Goal: Information Seeking & Learning: Find specific fact

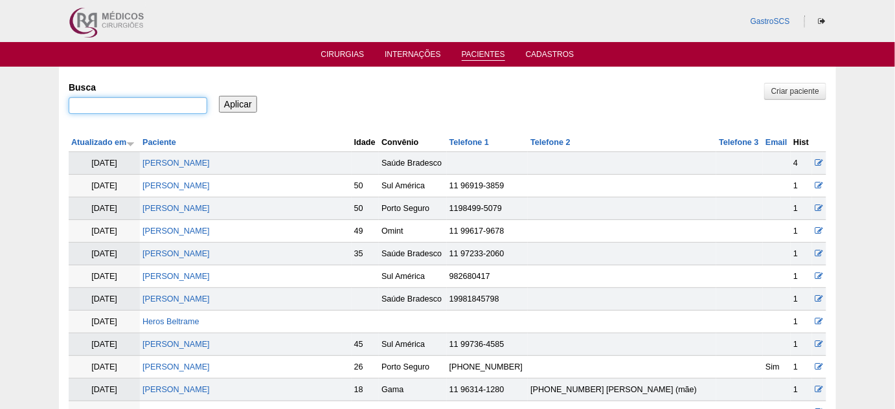
click at [115, 108] on input "Busca" at bounding box center [138, 105] width 139 height 17
paste input "PROCKNOR"
type input "PROCKNOR"
click at [230, 104] on input "Aplicar" at bounding box center [238, 104] width 38 height 17
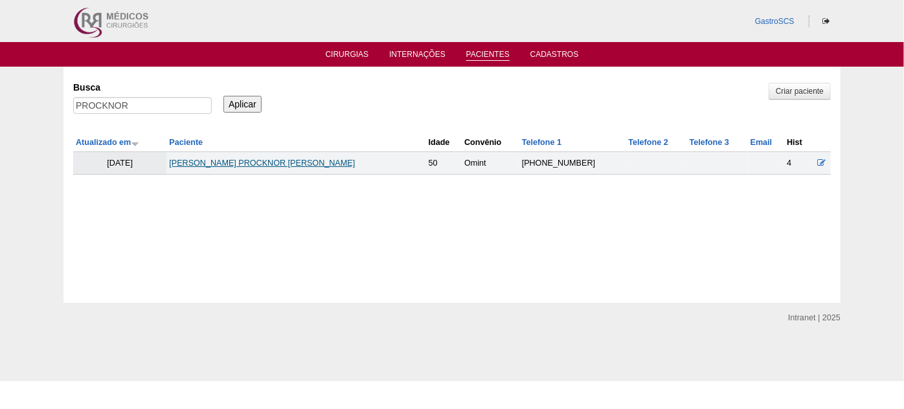
click at [228, 163] on link "RENATA PROCKNOR GONÇALVES" at bounding box center [262, 163] width 186 height 9
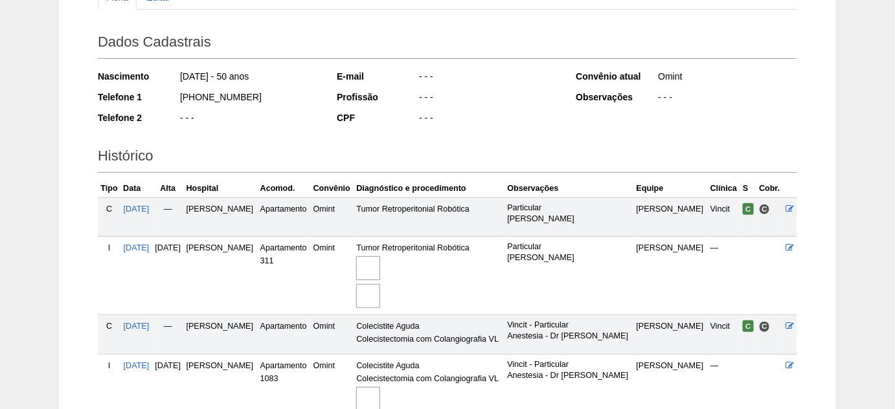
scroll to position [235, 0]
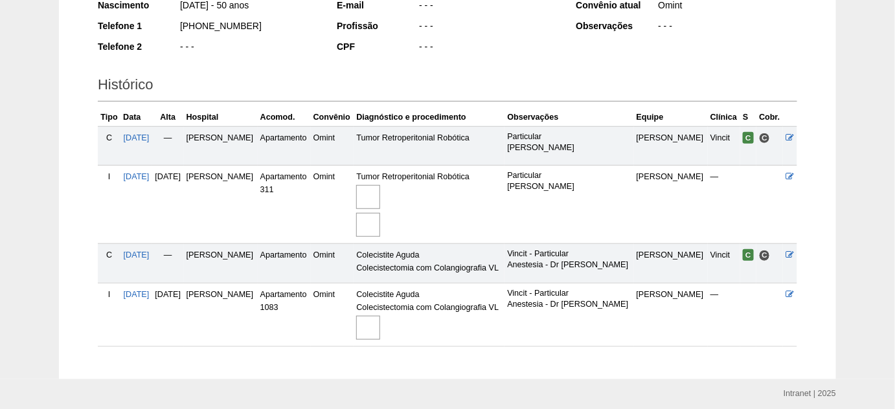
click at [380, 320] on img at bounding box center [368, 328] width 24 height 24
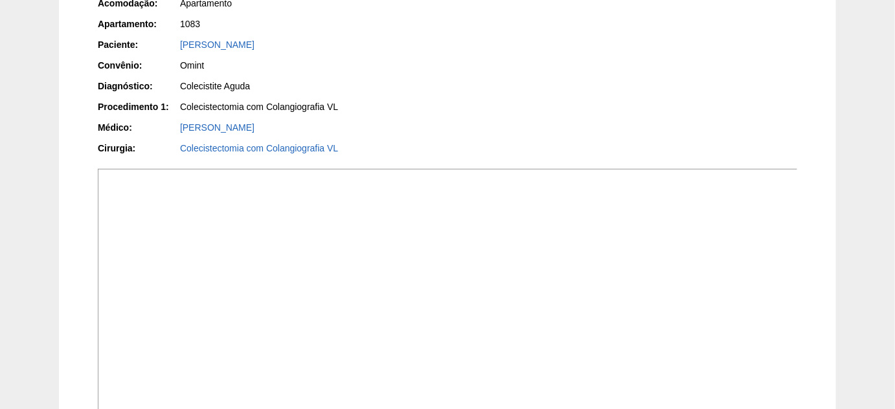
scroll to position [353, 0]
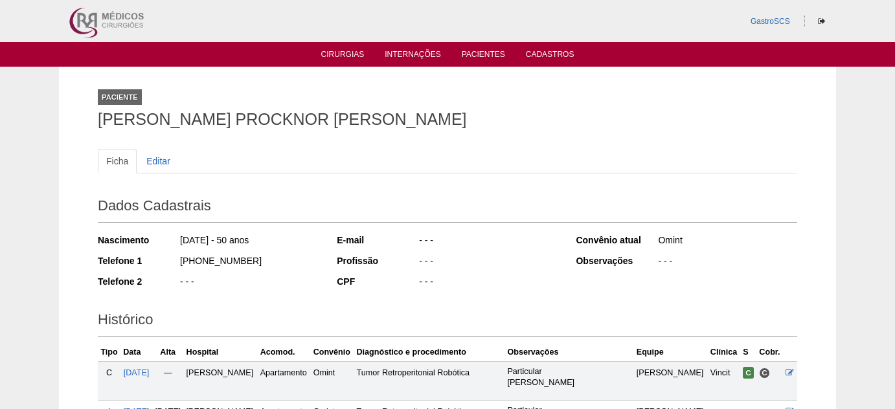
scroll to position [234, 0]
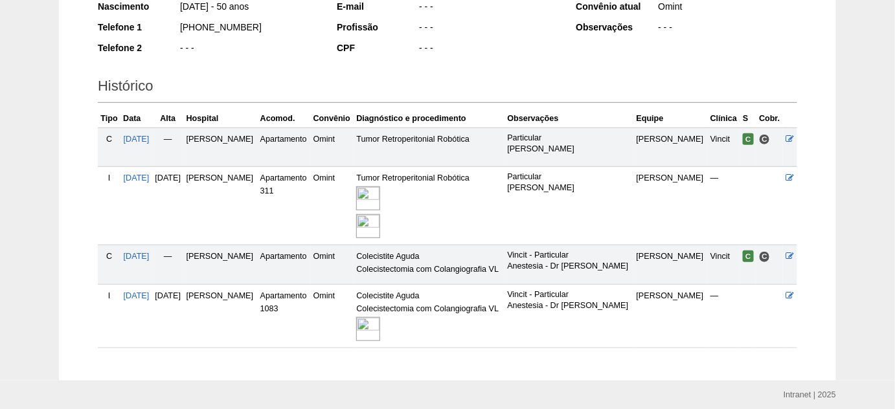
click at [380, 195] on img at bounding box center [368, 198] width 24 height 24
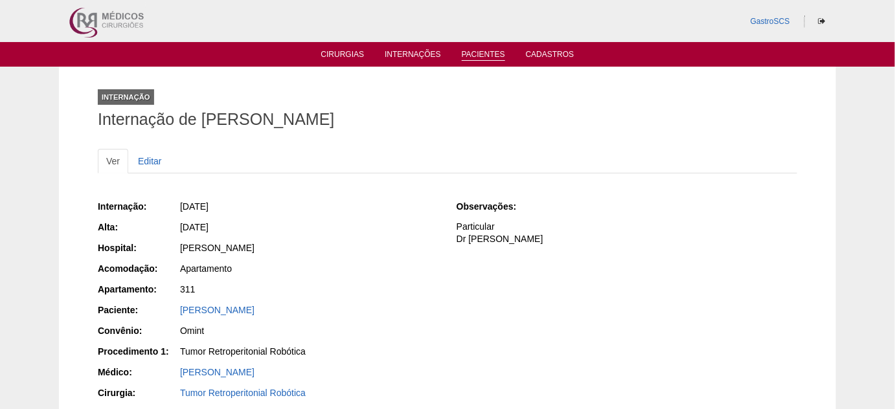
click at [484, 55] on link "Pacientes" at bounding box center [483, 55] width 43 height 11
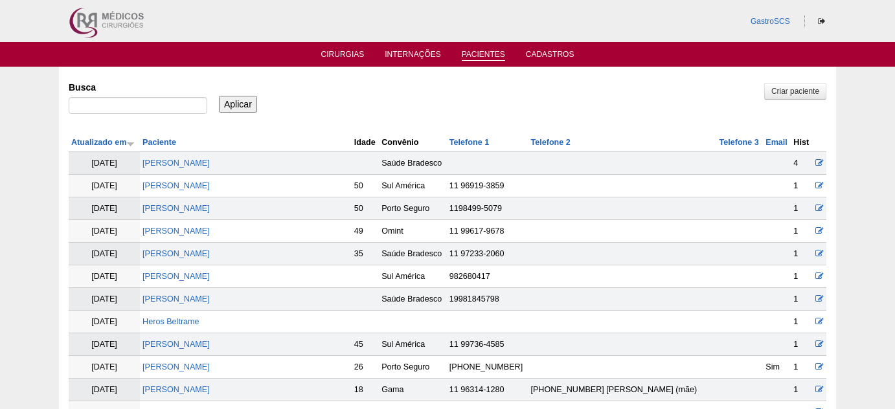
click at [153, 106] on input "Busca" at bounding box center [138, 105] width 139 height 17
type input "silmara"
click at [219, 96] on input "Aplicar" at bounding box center [238, 104] width 38 height 17
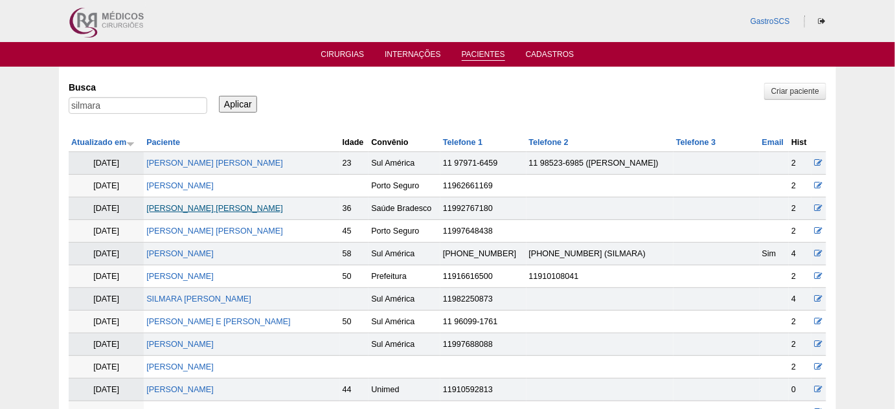
click at [269, 207] on link "[PERSON_NAME] [PERSON_NAME]" at bounding box center [214, 208] width 137 height 9
drag, startPoint x: 118, startPoint y: 104, endPoint x: 0, endPoint y: 102, distance: 117.8
click at [0, 102] on div "Pacientes Criar paciente Busca silmara Aplicar Atualizado em Paciente Idade" at bounding box center [447, 364] width 895 height 594
type input "SEMILAMMIS"
click at [219, 96] on input "Aplicar" at bounding box center [238, 104] width 38 height 17
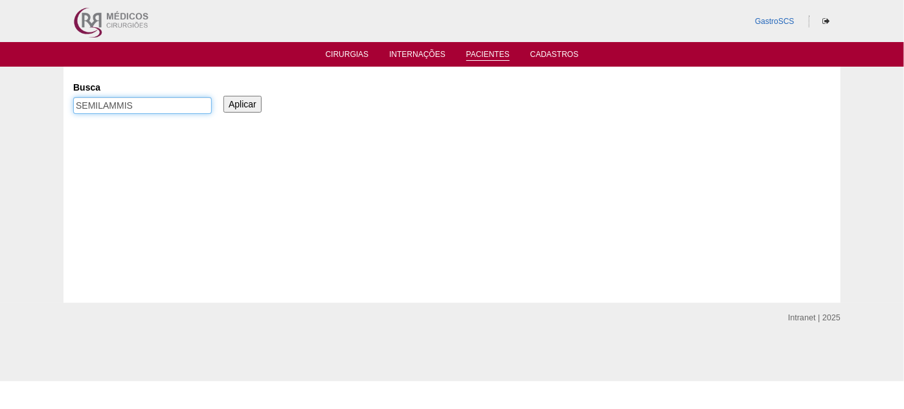
click at [117, 104] on input "SEMILAMMIS" at bounding box center [142, 105] width 139 height 17
type input "SEMILAMIS"
click at [223, 96] on input "Aplicar" at bounding box center [242, 104] width 38 height 17
click at [241, 102] on input "Aplicar" at bounding box center [242, 104] width 38 height 17
drag, startPoint x: 0, startPoint y: 0, endPoint x: 0, endPoint y: 111, distance: 110.7
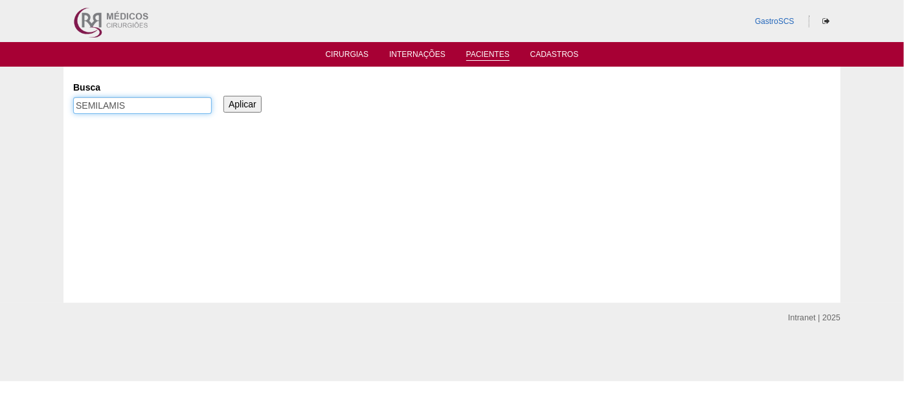
click at [17, 107] on div "Pacientes Busca SEMILAMIS Aplicar" at bounding box center [452, 185] width 904 height 236
type input "QUEIROZ"
click at [223, 96] on input "Aplicar" at bounding box center [242, 104] width 38 height 17
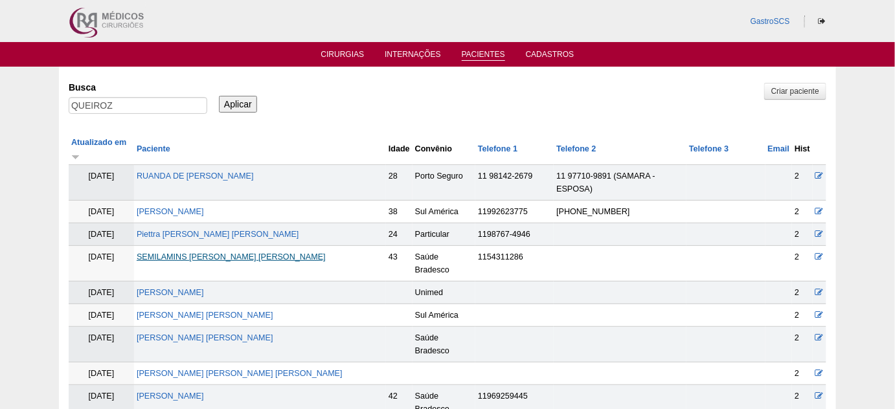
click at [229, 252] on link "SEMILAMINS QUEIROZ DA SILVA" at bounding box center [231, 256] width 189 height 9
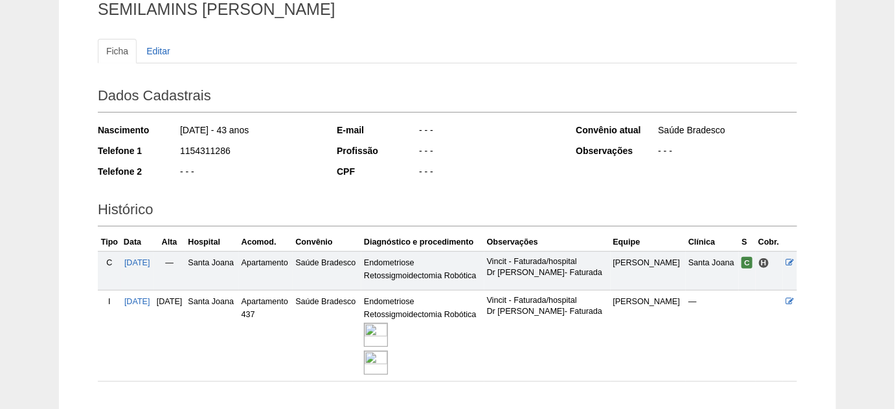
scroll to position [117, 0]
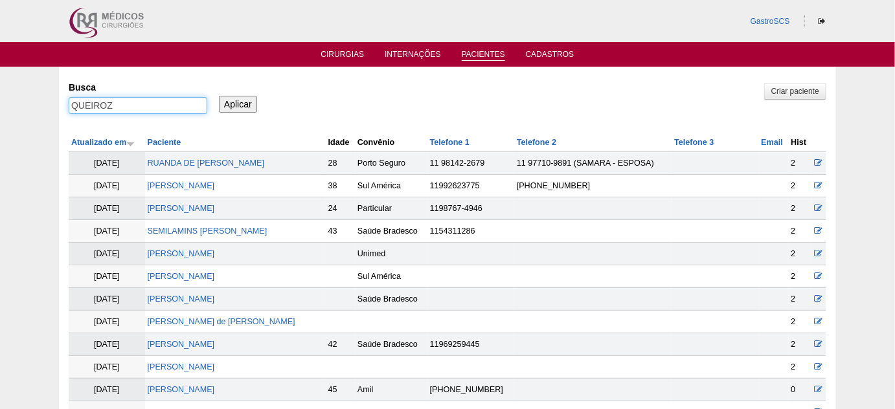
drag, startPoint x: 17, startPoint y: 98, endPoint x: 0, endPoint y: 98, distance: 16.8
type input "[PERSON_NAME]"
click at [219, 96] on input "Aplicar" at bounding box center [238, 104] width 38 height 17
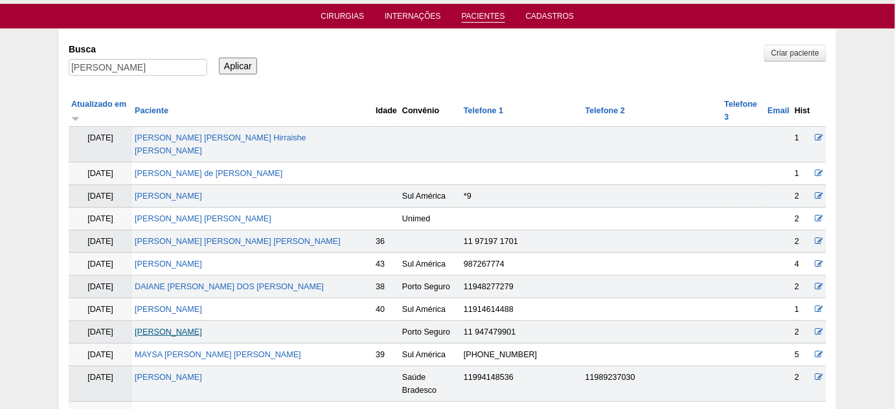
scroll to position [58, 0]
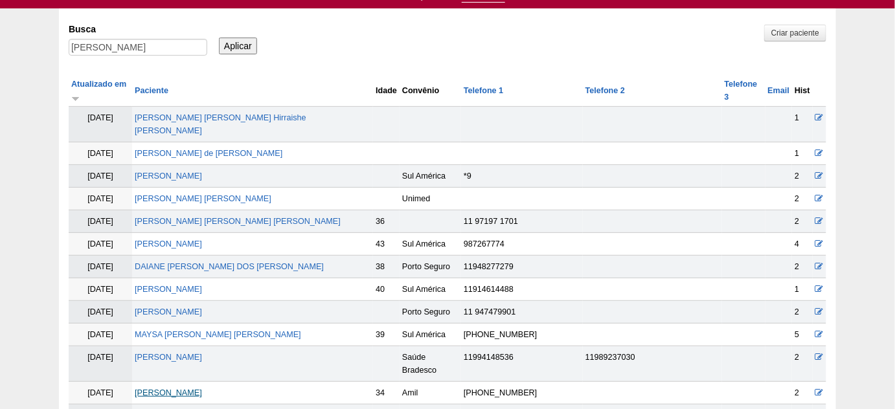
click at [202, 388] on link "FERNANDA DA SILVA MORAES" at bounding box center [168, 392] width 67 height 9
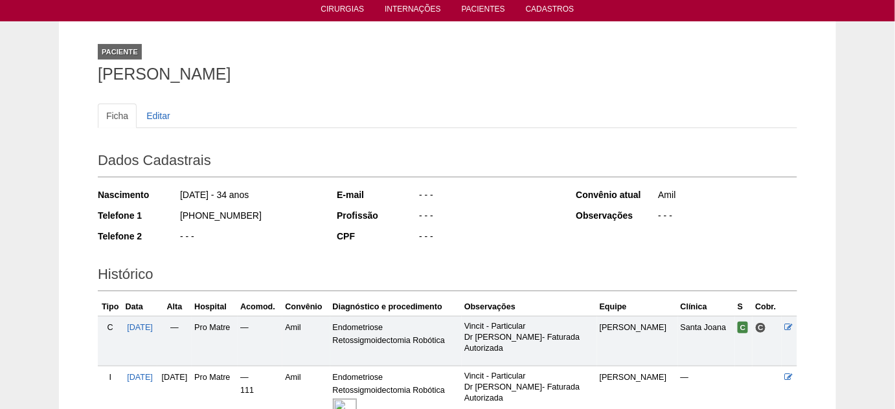
scroll to position [117, 0]
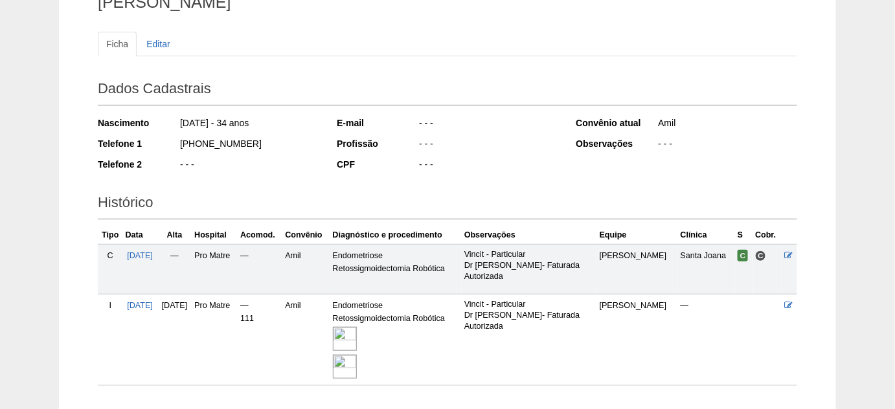
click at [357, 331] on img at bounding box center [345, 339] width 24 height 24
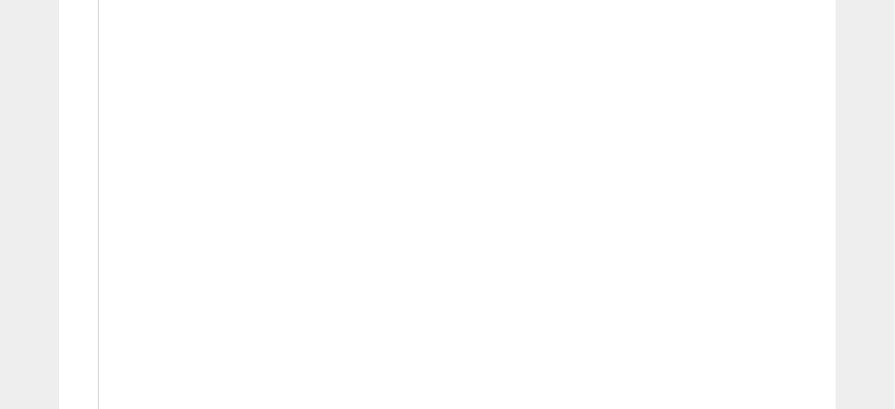
scroll to position [588, 0]
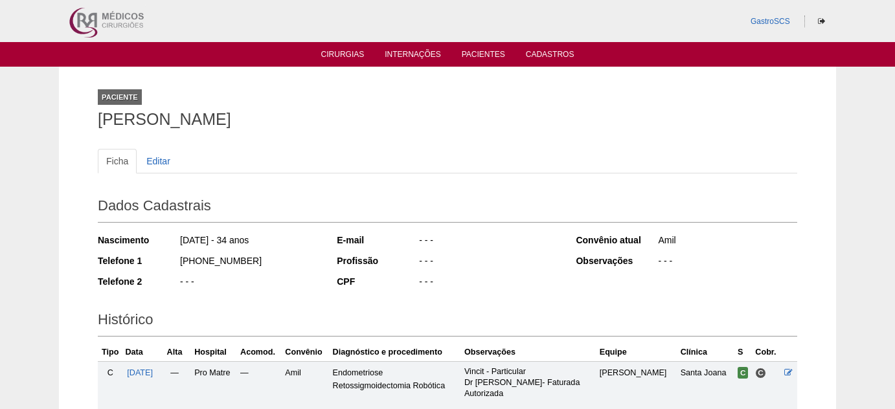
scroll to position [118, 0]
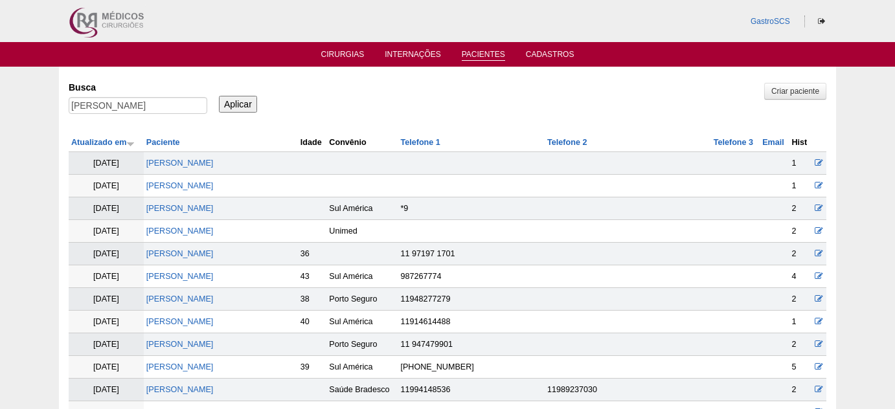
scroll to position [58, 0]
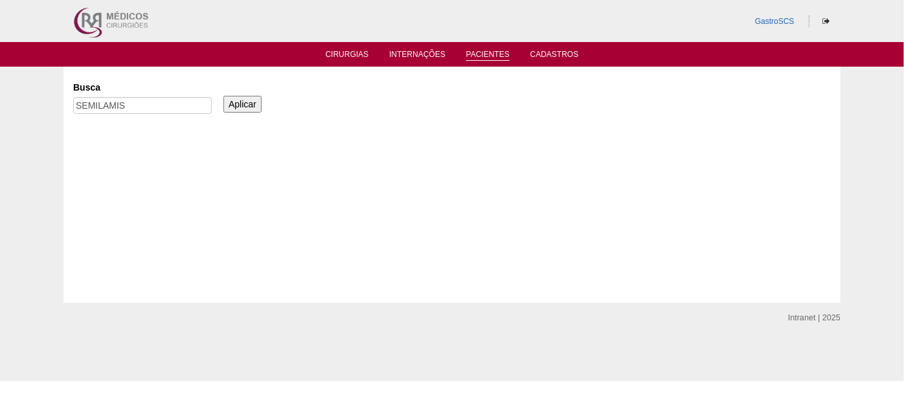
click at [233, 94] on div "Aplicar" at bounding box center [247, 94] width 52 height 36
click at [236, 100] on input "Aplicar" at bounding box center [242, 104] width 38 height 17
click at [191, 106] on input "SEMILAMIS" at bounding box center [142, 105] width 139 height 17
type input "QUEIROZ"
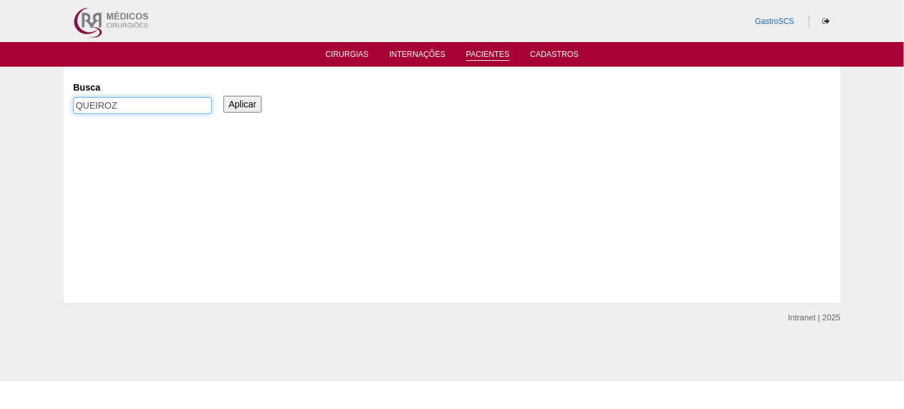
click at [223, 96] on input "Aplicar" at bounding box center [242, 104] width 38 height 17
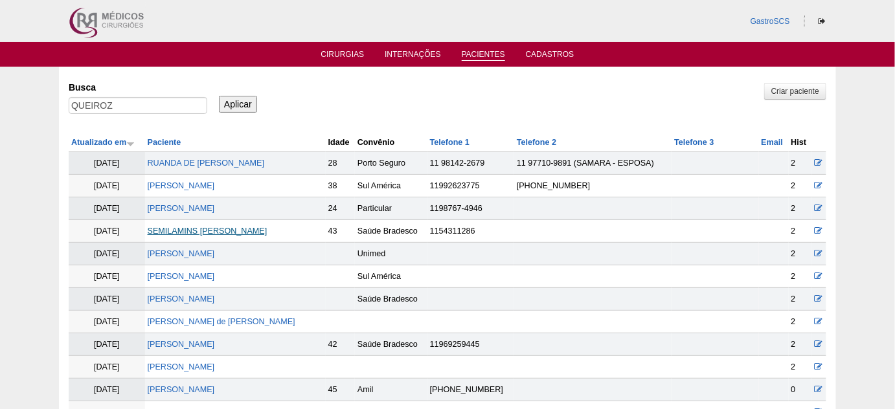
click at [202, 231] on link "SEMILAMINS [PERSON_NAME]" at bounding box center [208, 231] width 120 height 9
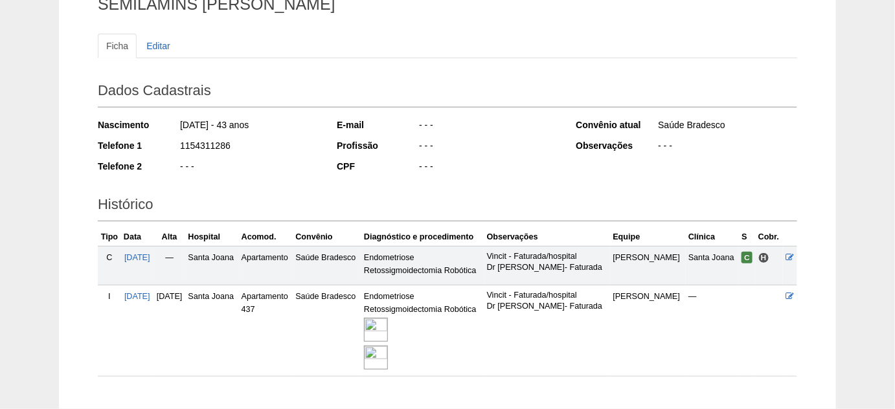
scroll to position [117, 0]
